Goal: Information Seeking & Learning: Find specific fact

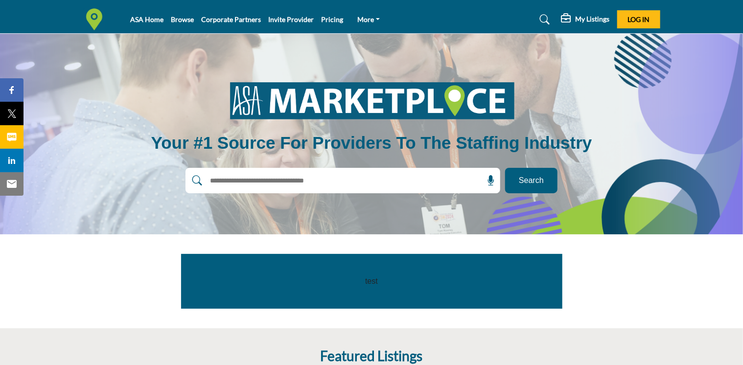
click at [237, 179] on input "text" at bounding box center [322, 180] width 234 height 15
type input "*******"
click at [533, 175] on span "Search" at bounding box center [531, 181] width 25 height 12
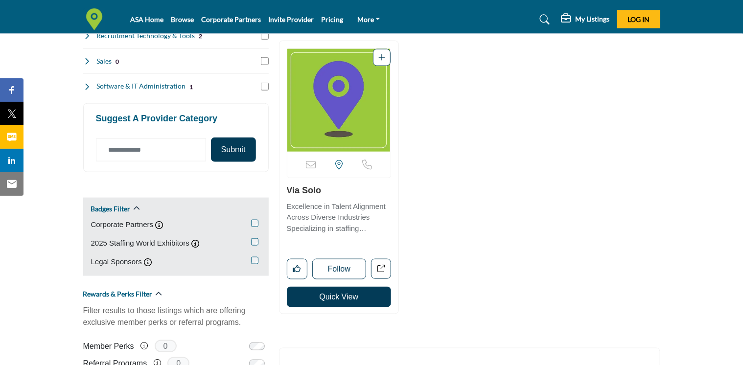
scroll to position [490, 0]
